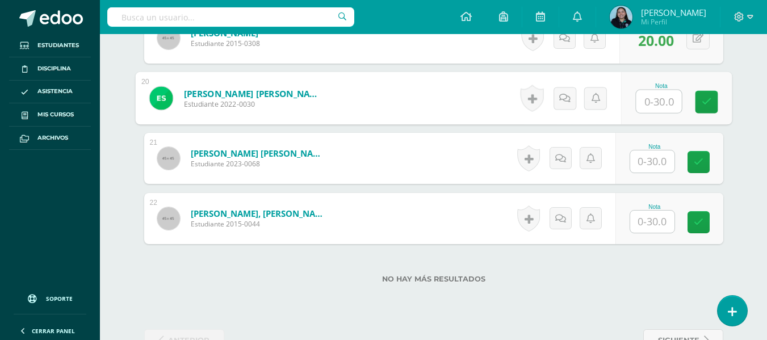
scroll to position [1500, 0]
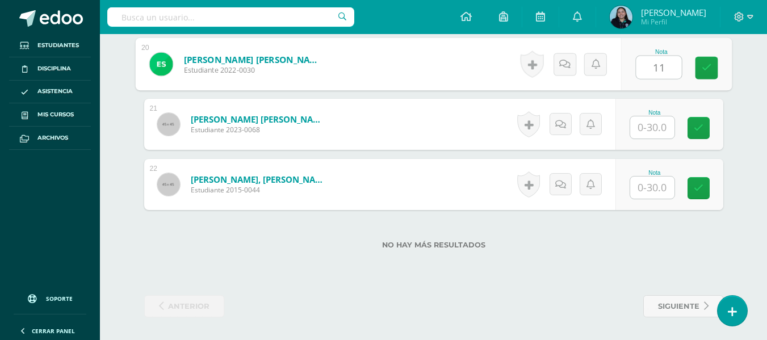
type input "11"
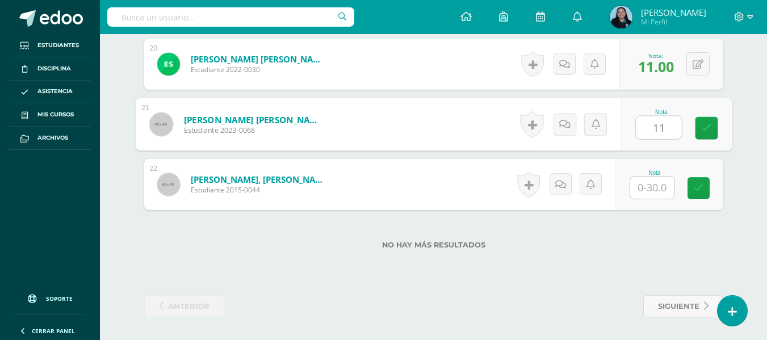
type input "11"
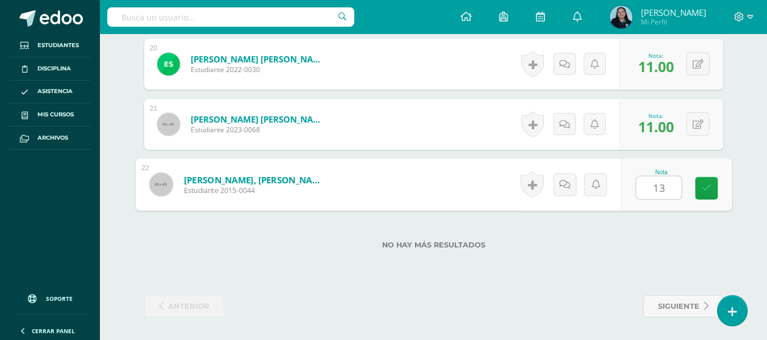
type input "13"
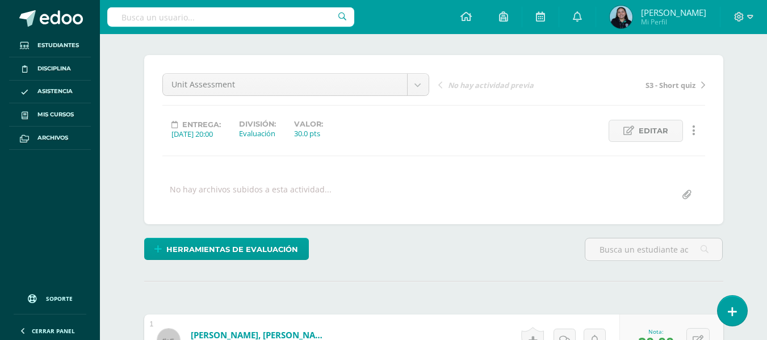
scroll to position [0, 0]
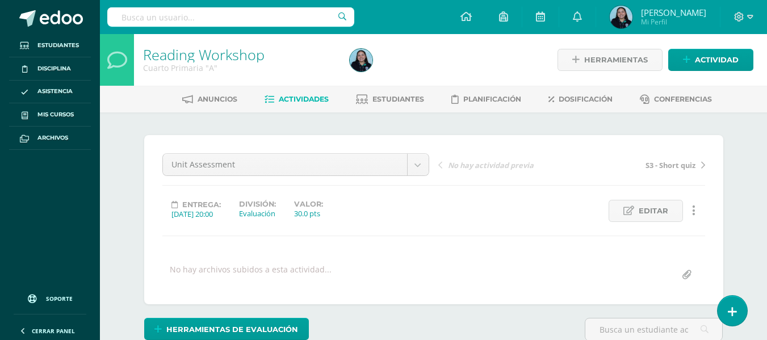
click at [304, 102] on span "Actividades" at bounding box center [304, 99] width 50 height 9
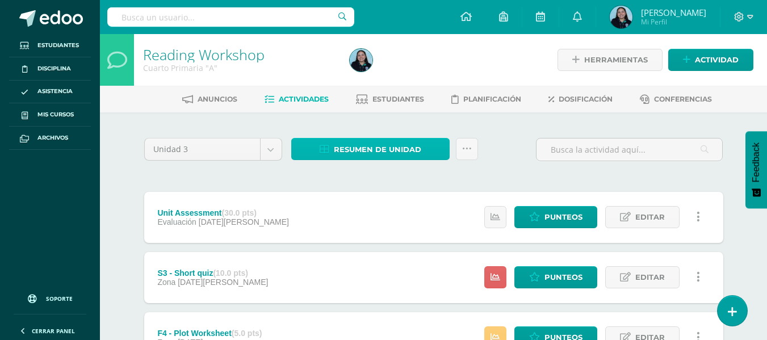
click at [372, 153] on span "Resumen de unidad" at bounding box center [377, 149] width 87 height 21
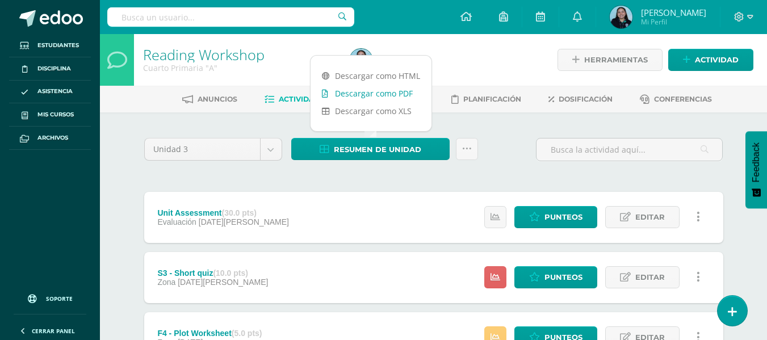
click at [395, 97] on link "Descargar como PDF" at bounding box center [371, 94] width 121 height 18
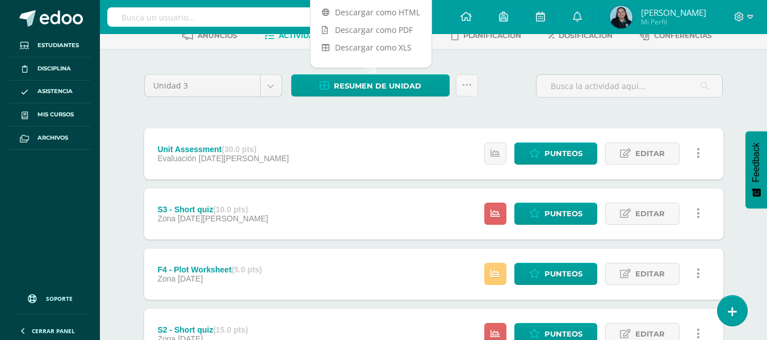
scroll to position [49, 0]
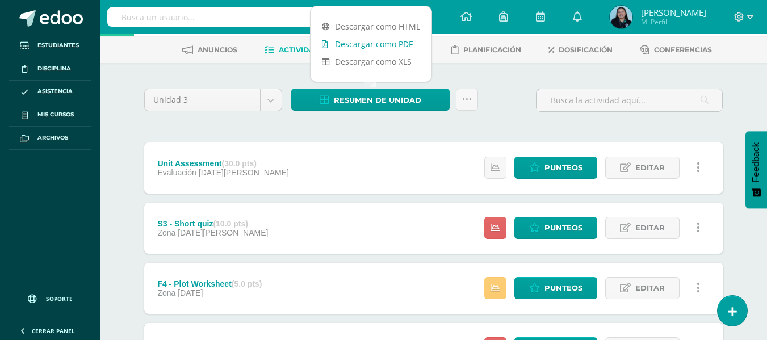
click at [372, 43] on link "Descargar como PDF" at bounding box center [371, 44] width 121 height 18
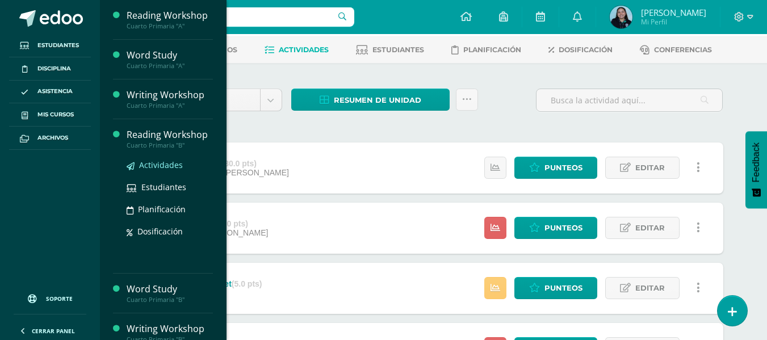
click at [160, 164] on span "Actividades" at bounding box center [161, 165] width 44 height 11
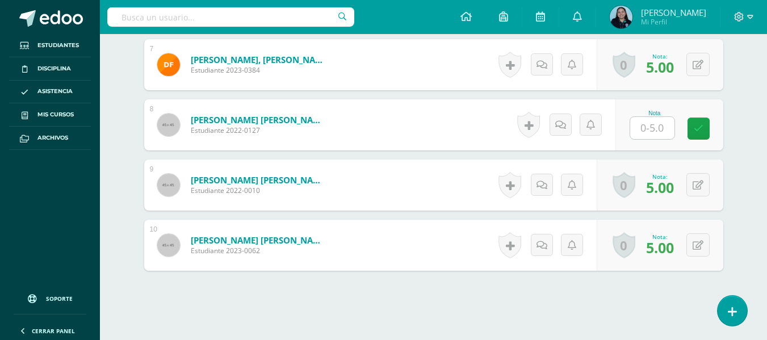
scroll to position [717, 0]
click at [653, 128] on input "text" at bounding box center [658, 127] width 45 height 23
type input "5"
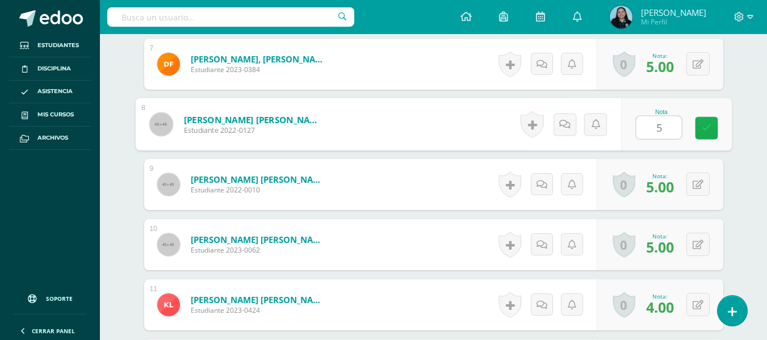
click at [705, 127] on icon at bounding box center [707, 128] width 10 height 10
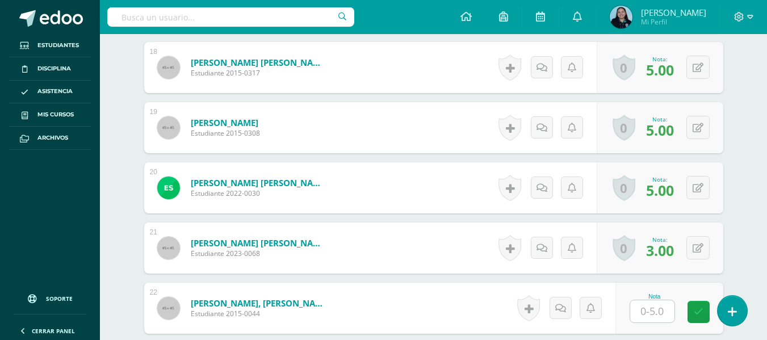
scroll to position [1500, 0]
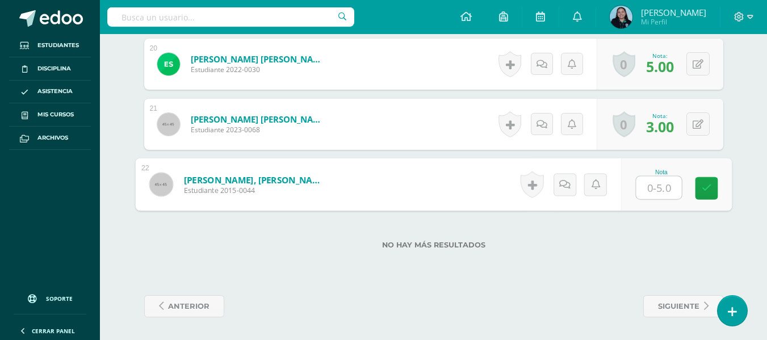
drag, startPoint x: 638, startPoint y: 184, endPoint x: 653, endPoint y: 186, distance: 15.4
click at [653, 186] on input "text" at bounding box center [658, 188] width 45 height 23
type input "5"
click at [673, 229] on div "No hay más resultados" at bounding box center [433, 236] width 579 height 53
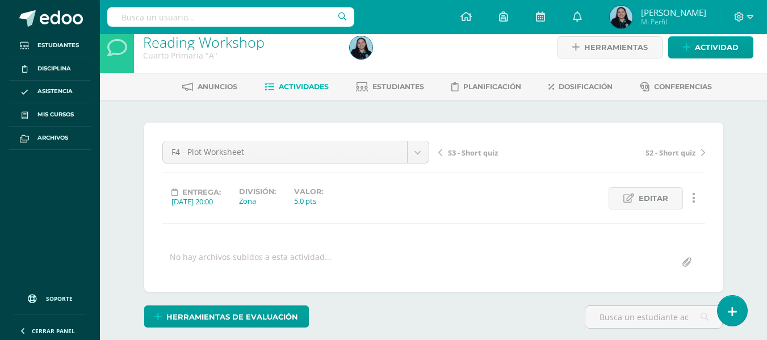
scroll to position [0, 0]
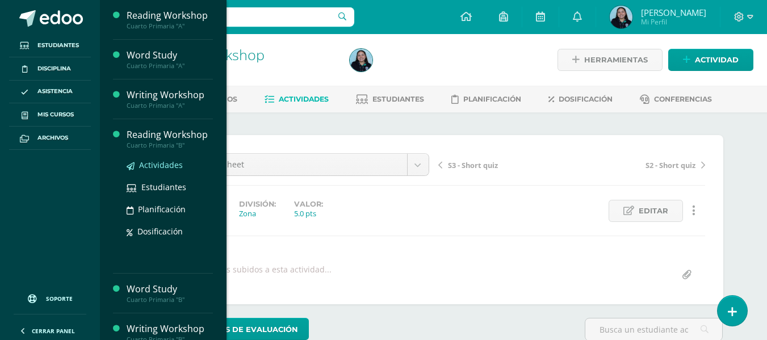
click at [165, 169] on span "Actividades" at bounding box center [161, 165] width 44 height 11
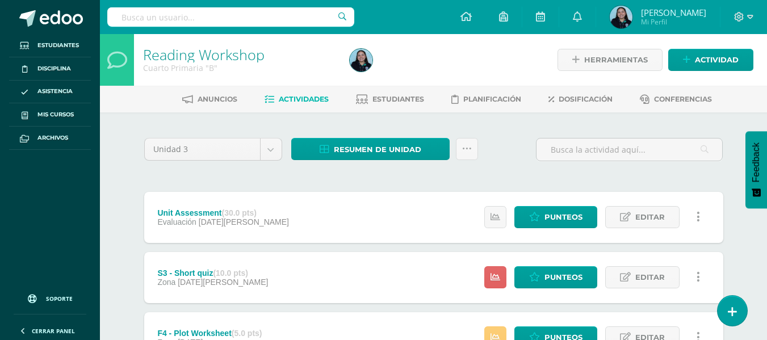
scroll to position [9, 0]
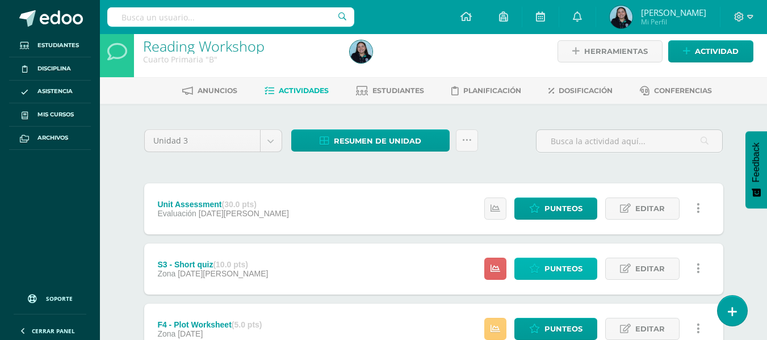
click at [517, 266] on link "Punteos" at bounding box center [556, 269] width 83 height 22
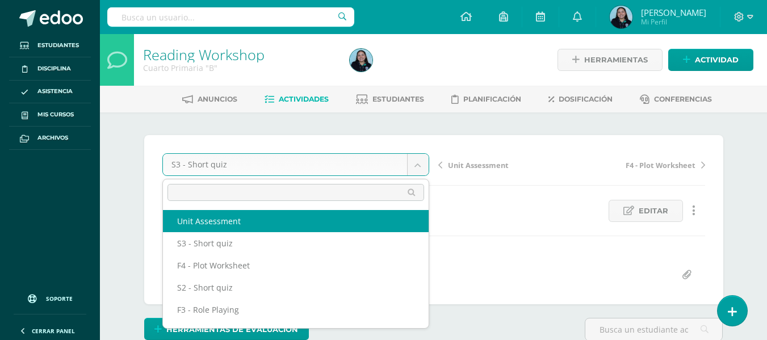
select select "/dashboard/teacher/grade-activity/42108/"
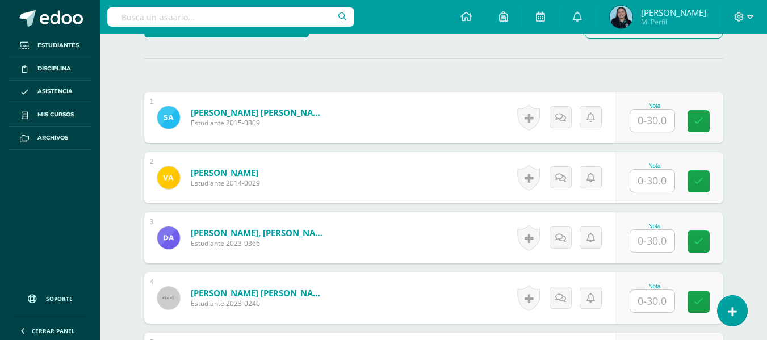
scroll to position [304, 0]
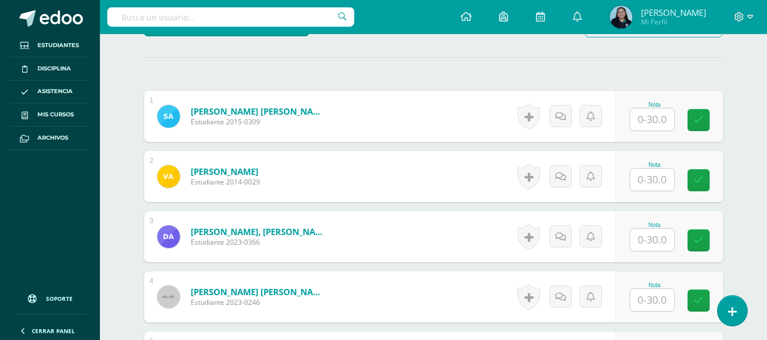
click at [652, 122] on input "text" at bounding box center [653, 119] width 44 height 22
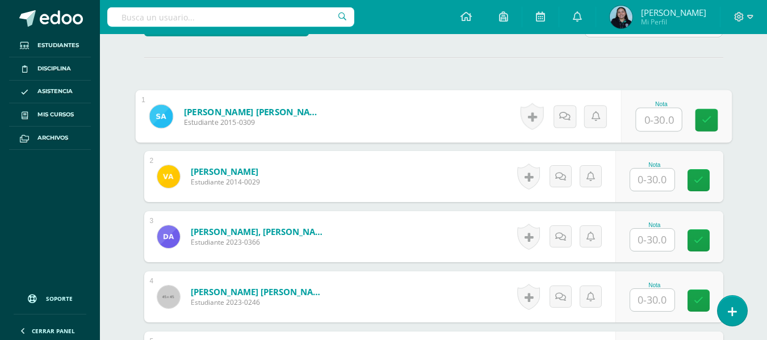
scroll to position [304, 0]
type input "8"
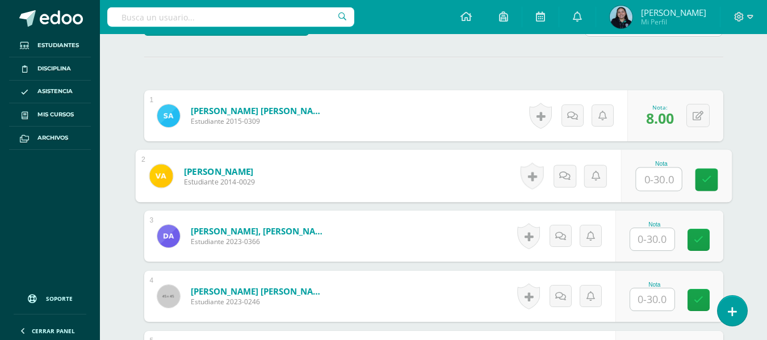
scroll to position [305, 0]
type input "22"
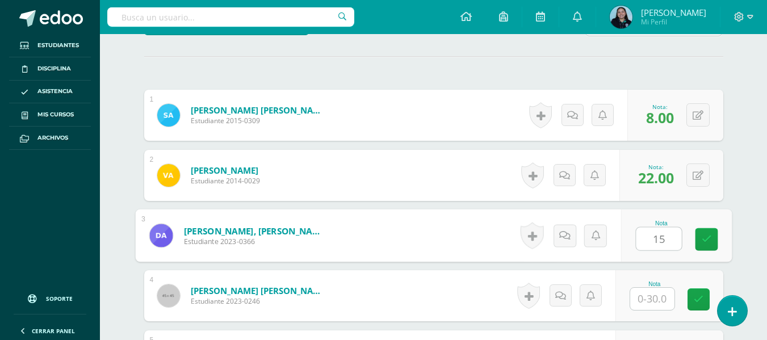
type input "15"
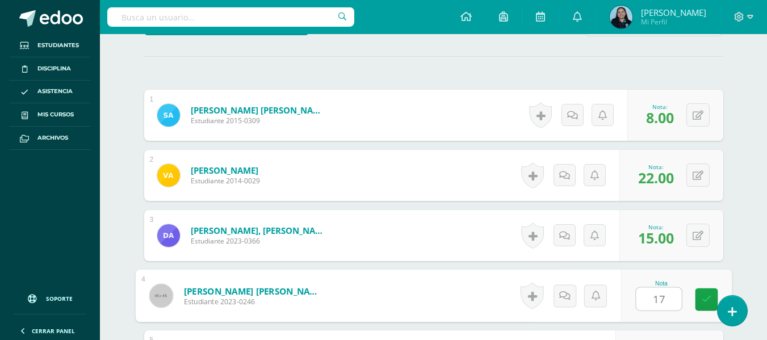
type input "17"
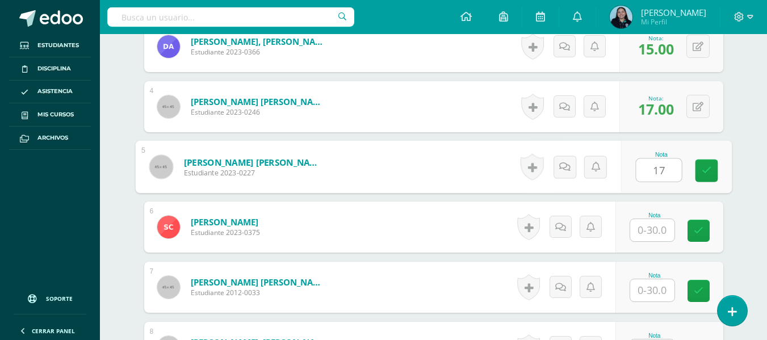
type input "17"
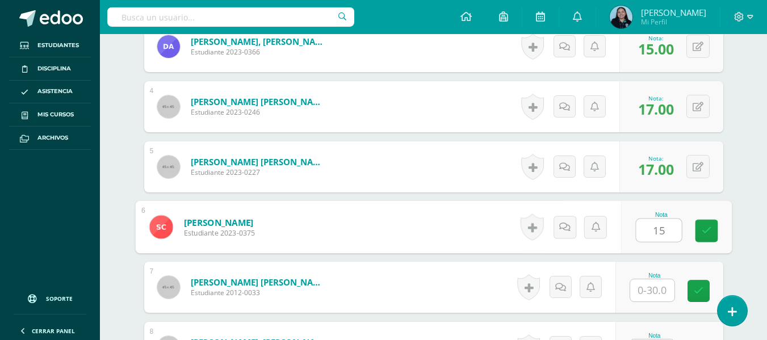
type input "15"
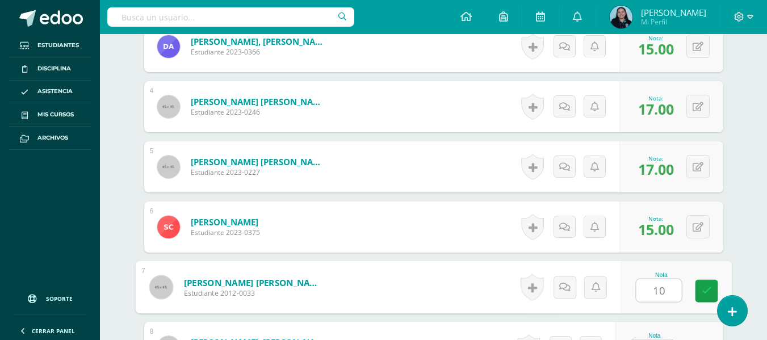
type input "10"
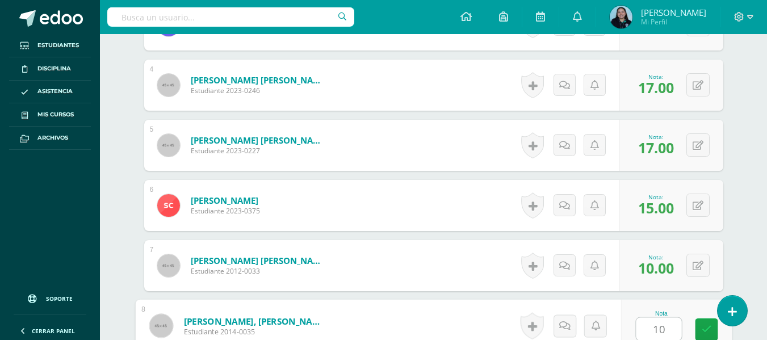
type input "10"
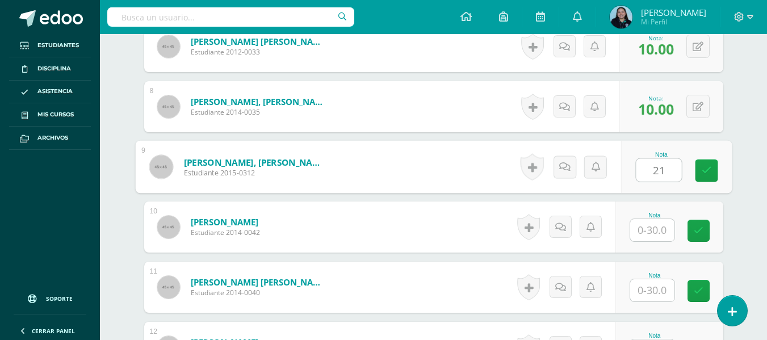
type input "21"
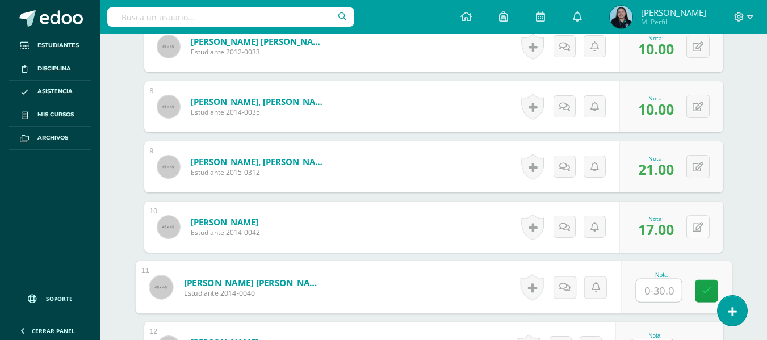
click at [692, 233] on div "0 Logros Logros obtenidos Aún no hay logros agregados Nota: 17.00" at bounding box center [672, 227] width 104 height 51
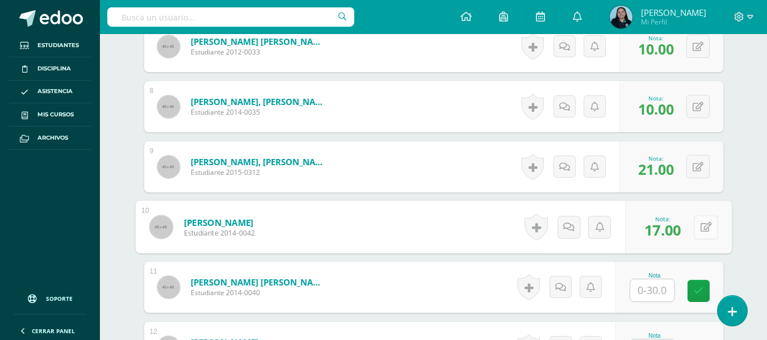
click at [708, 233] on button at bounding box center [706, 227] width 24 height 24
type input "18"
click at [668, 228] on link at bounding box center [676, 231] width 23 height 23
click at [656, 293] on input "text" at bounding box center [653, 290] width 44 height 22
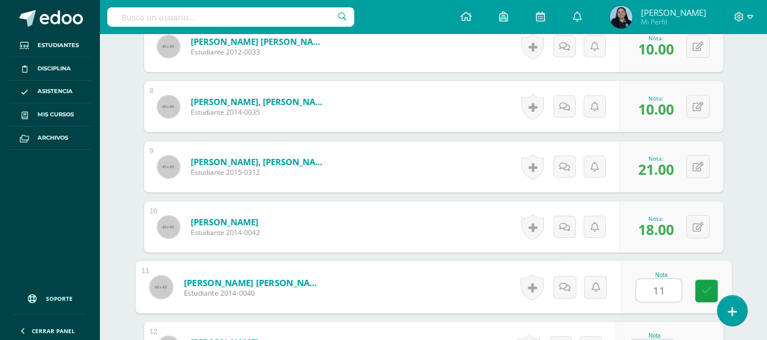
type input "11"
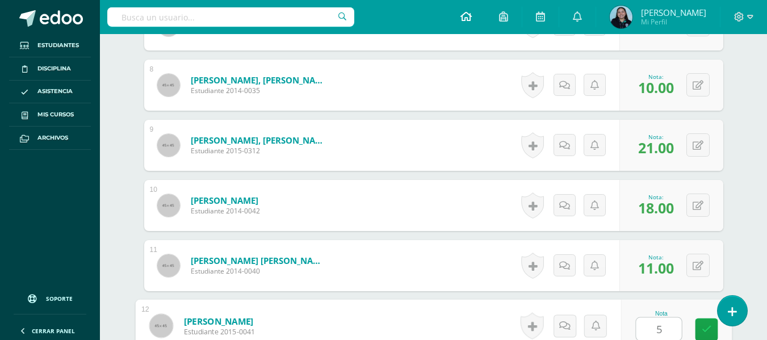
type input "5"
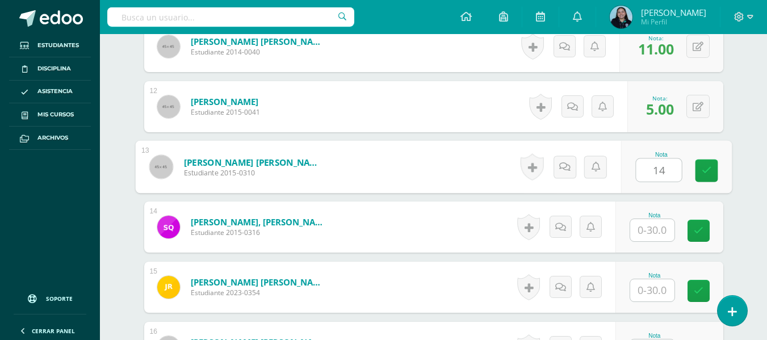
type input "14"
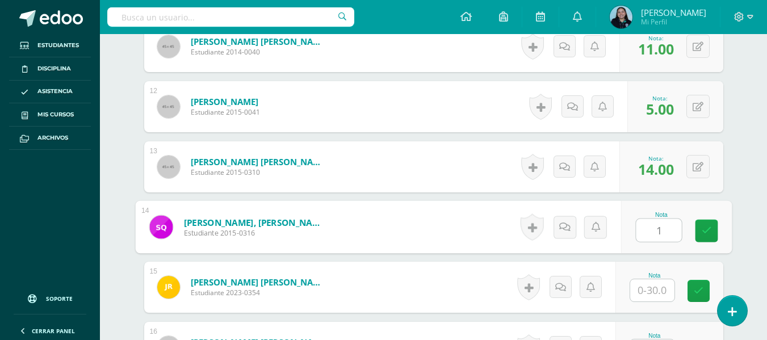
type input "17"
click at [712, 225] on link at bounding box center [706, 231] width 23 height 23
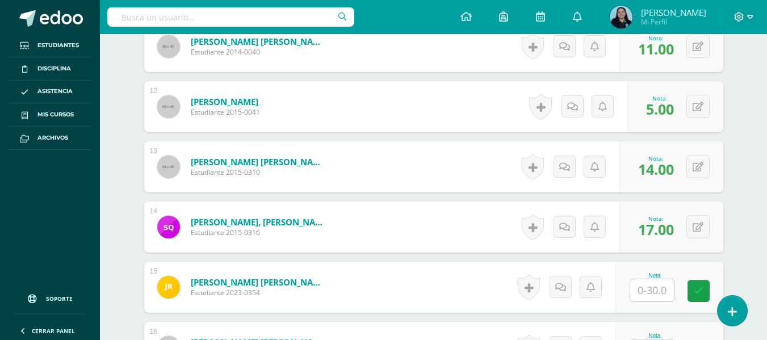
click at [655, 297] on input "text" at bounding box center [653, 290] width 44 height 22
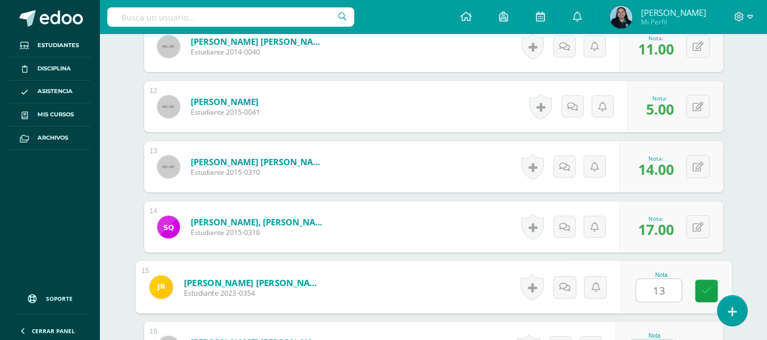
type input "13"
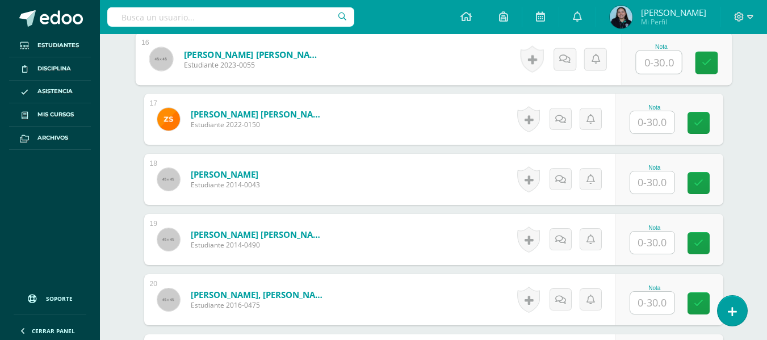
scroll to position [1269, 0]
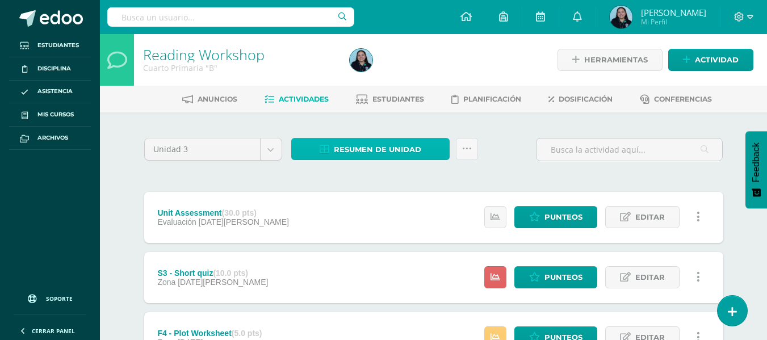
click at [380, 145] on span "Resumen de unidad" at bounding box center [377, 149] width 87 height 21
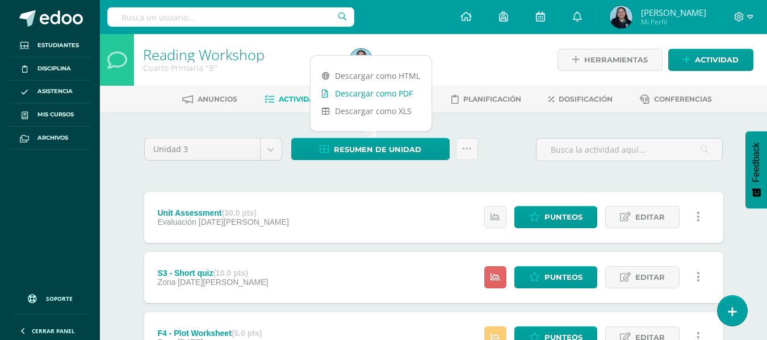
click at [405, 89] on link "Descargar como PDF" at bounding box center [371, 94] width 121 height 18
